Goal: Information Seeking & Learning: Learn about a topic

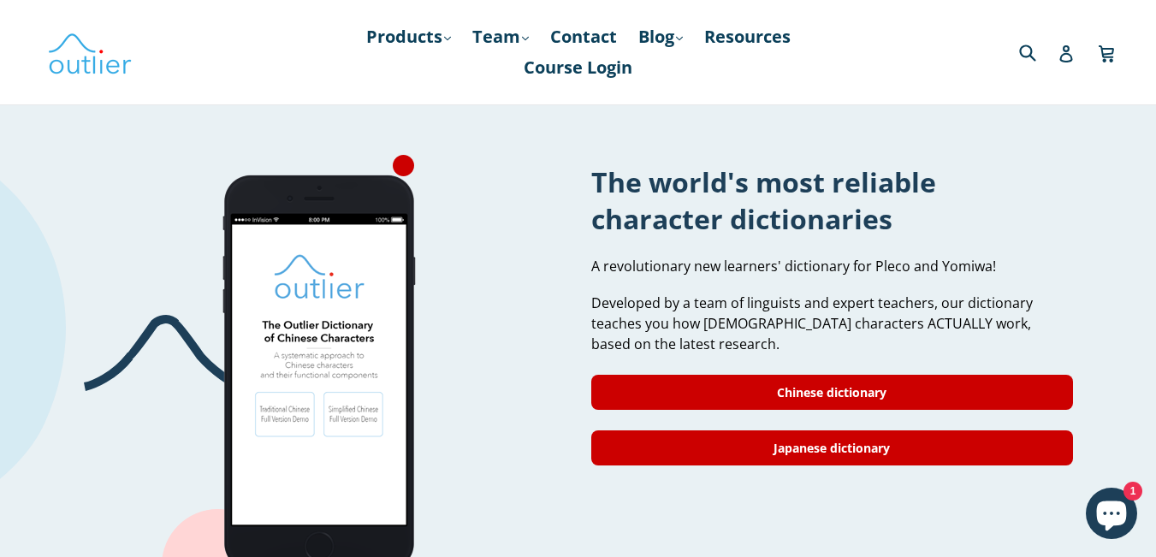
scroll to position [1405, 0]
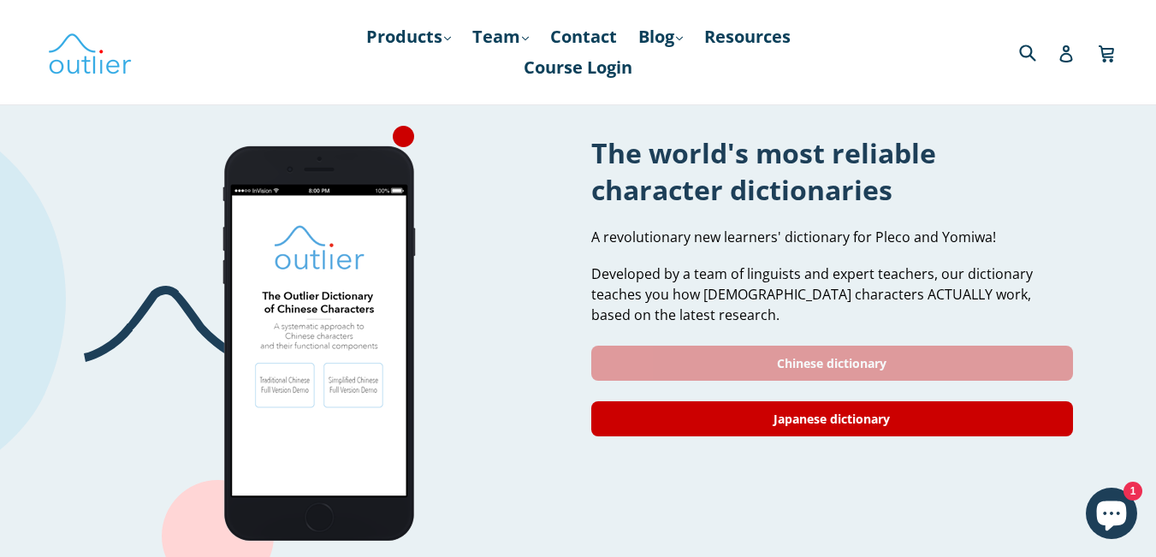
drag, startPoint x: 0, startPoint y: 0, endPoint x: 1025, endPoint y: 341, distance: 1080.3
click at [1119, 336] on html "Outlier Linguistics Skip to content Submit Close search Products .cls-1{fill:#2…" at bounding box center [578, 57] width 1156 height 2925
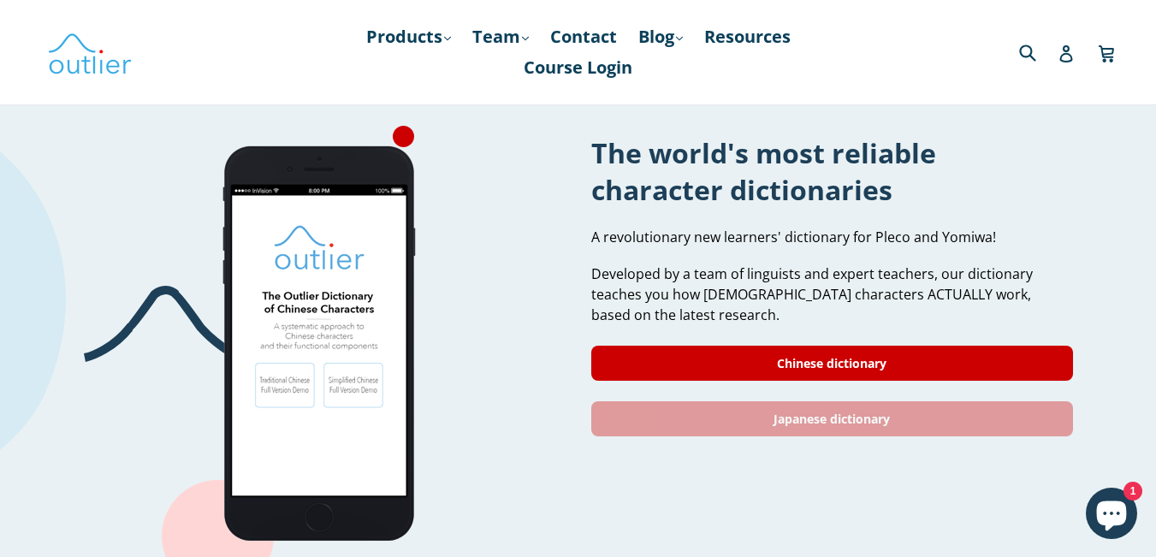
click at [853, 401] on link "Japanese dictionary" at bounding box center [832, 418] width 482 height 35
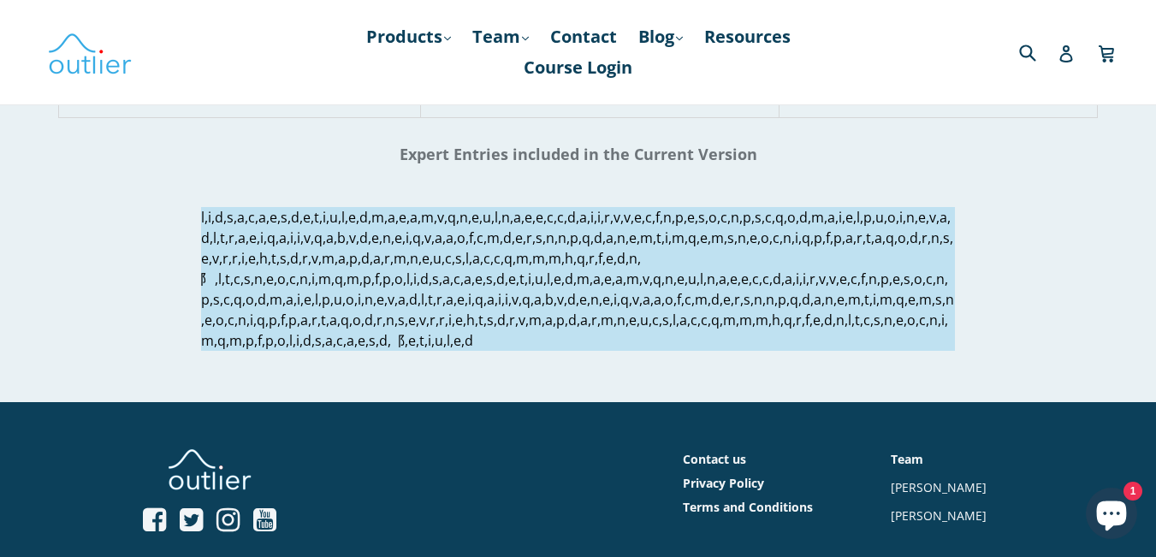
scroll to position [2095, 0]
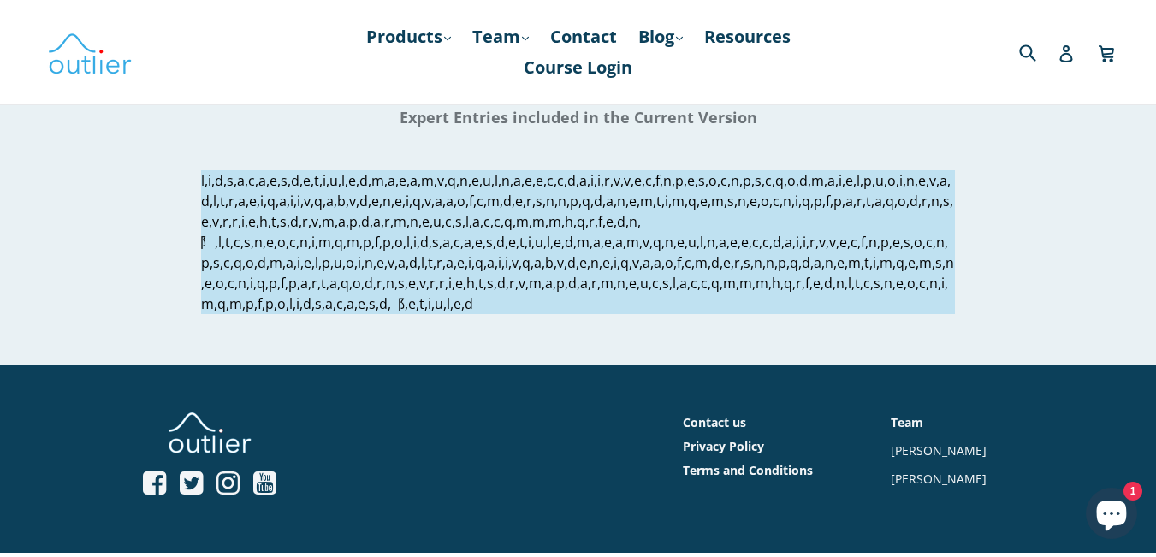
drag, startPoint x: 1164, startPoint y: 96, endPoint x: 1167, endPoint y: 484, distance: 388.5
click at [210, 179] on p at bounding box center [578, 242] width 754 height 144
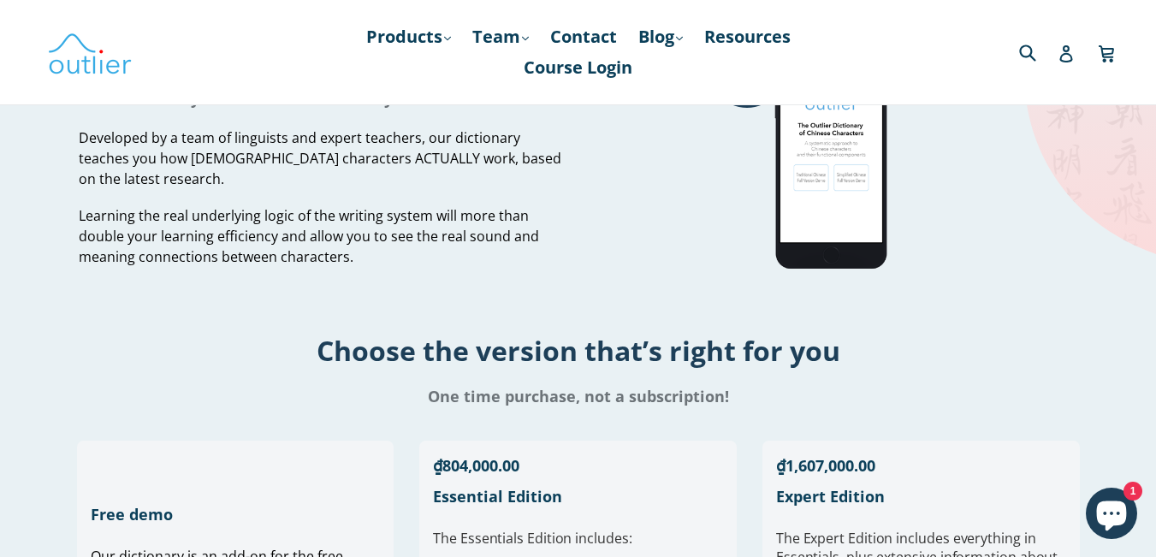
scroll to position [0, 0]
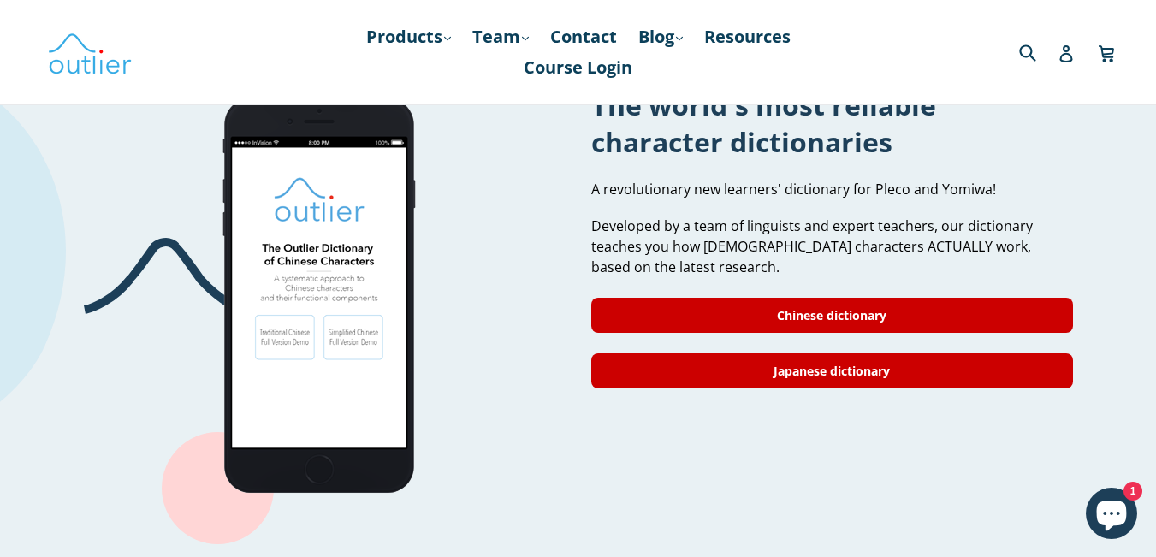
scroll to position [1405, 0]
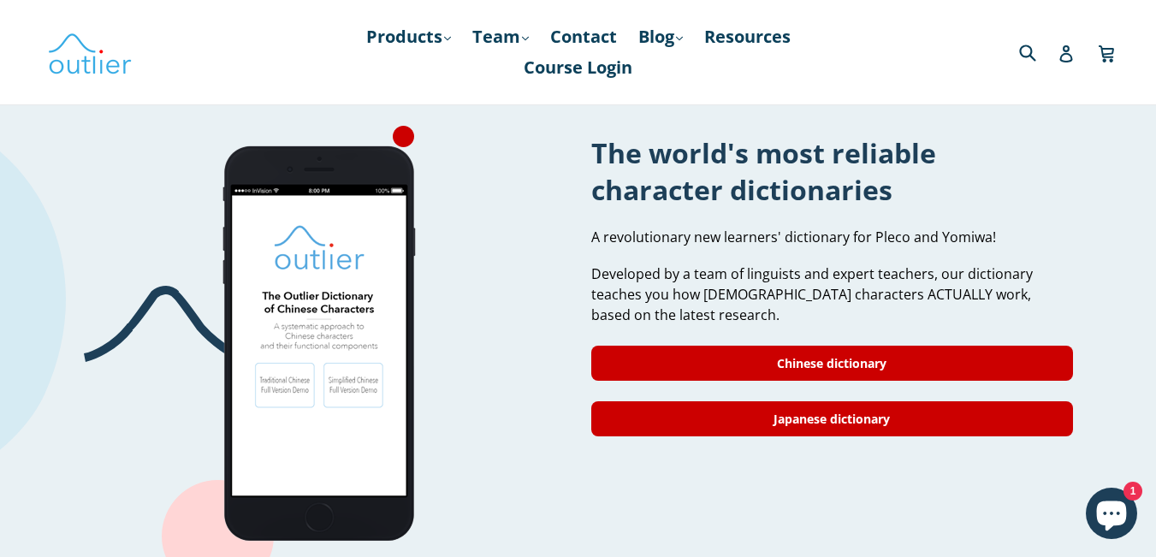
click at [294, 370] on img at bounding box center [324, 345] width 438 height 438
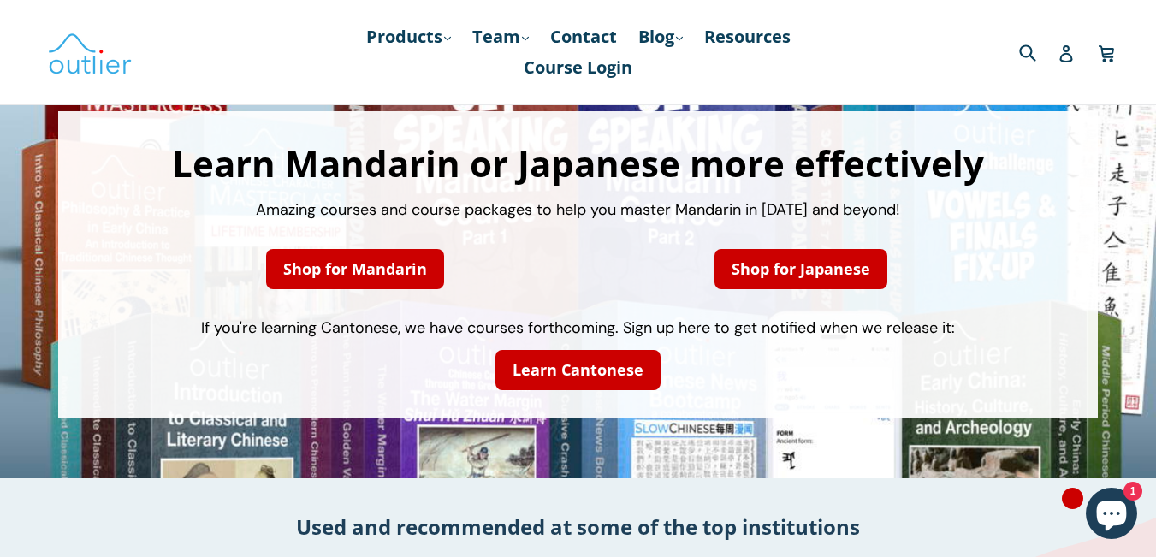
scroll to position [0, 0]
